Goal: Task Accomplishment & Management: Manage account settings

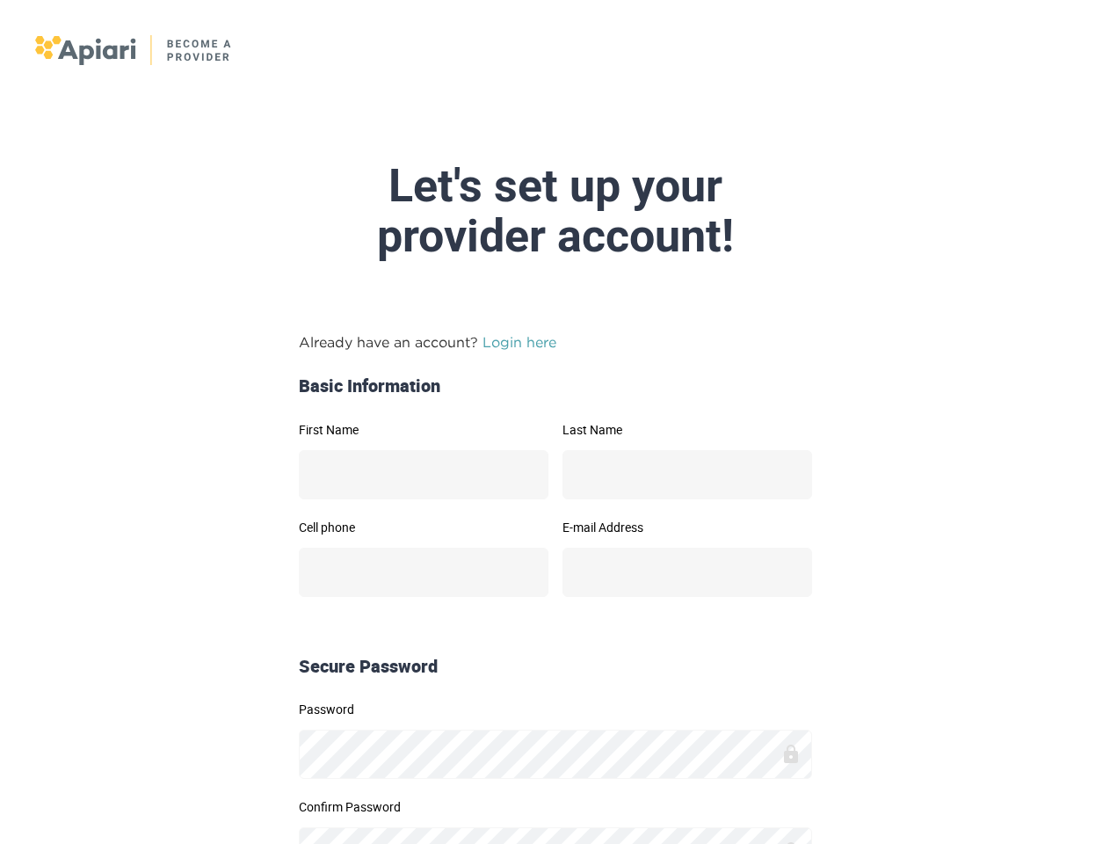
click at [519, 334] on link "Login here" at bounding box center [520, 342] width 74 height 16
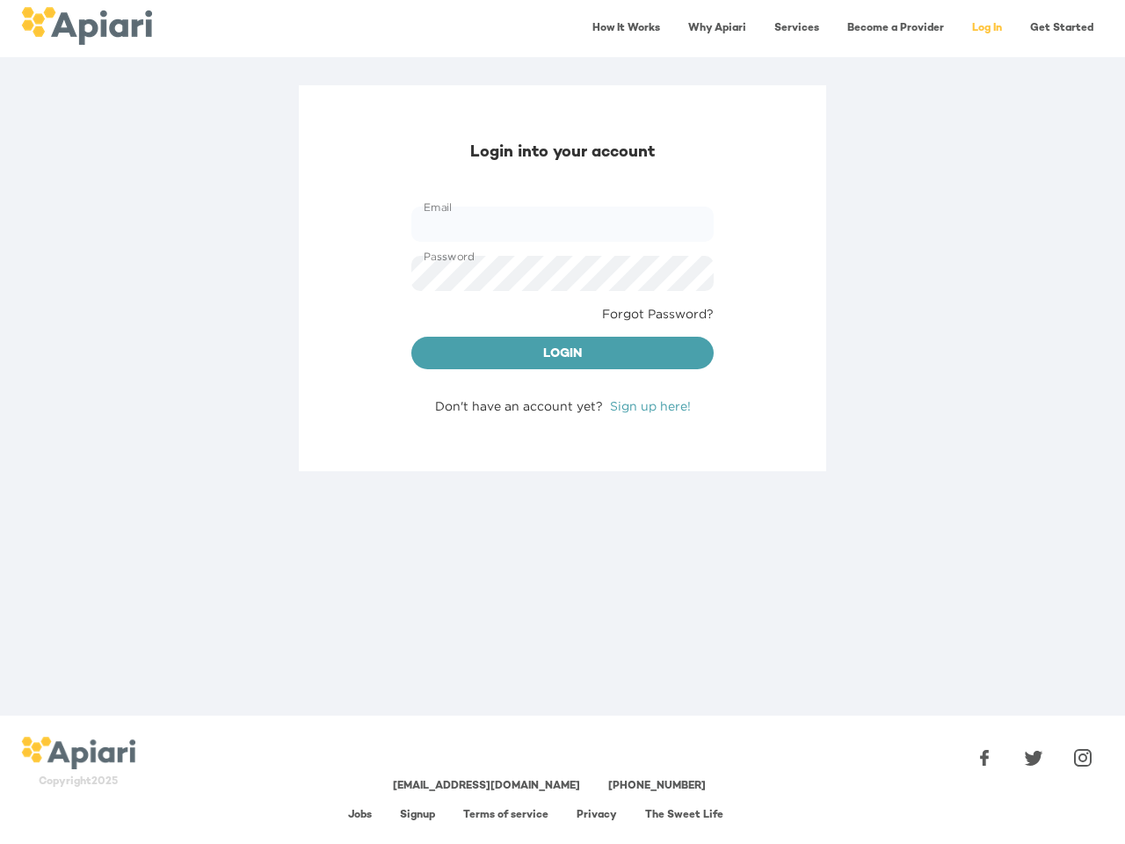
click at [424, 420] on div "Login into your account Email Email Password Password Forgot Password? Login Do…" at bounding box center [562, 278] width 527 height 386
click at [687, 420] on div "Login into your account Email Email Password Password Forgot Password? Login Do…" at bounding box center [562, 278] width 527 height 386
click at [424, 518] on div "Login into your account Email Email Password Password Forgot Password? Login Do…" at bounding box center [562, 400] width 1125 height 630
click at [687, 518] on div "Login into your account Email Email Password Password Forgot Password? Login Do…" at bounding box center [562, 400] width 1125 height 630
click at [555, 700] on div "Login into your account Email Email Password Password Forgot Password? Login Do…" at bounding box center [562, 400] width 1125 height 630
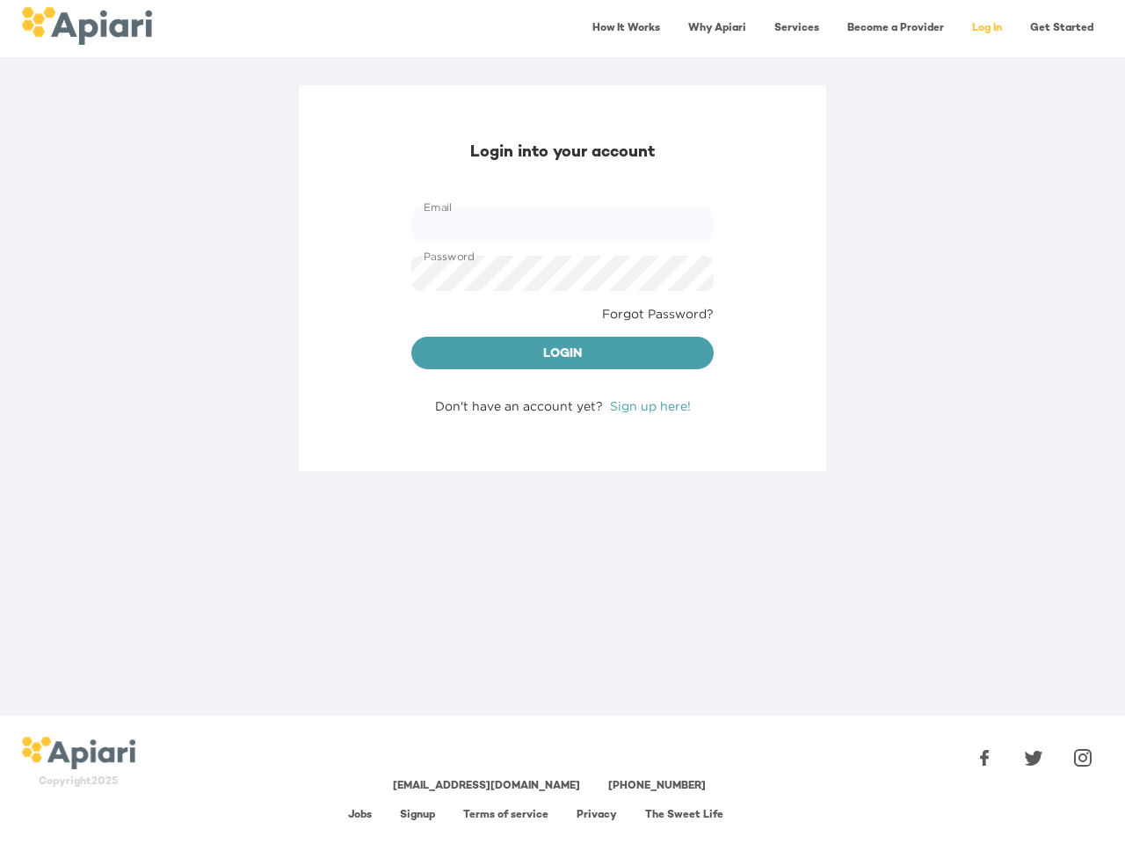
click at [555, 797] on div "[EMAIL_ADDRESS][DOMAIN_NAME] [PHONE_NUMBER] Jobs Signup Terms of service Privac…" at bounding box center [549, 779] width 800 height 114
